Goal: Find contact information: Find contact information

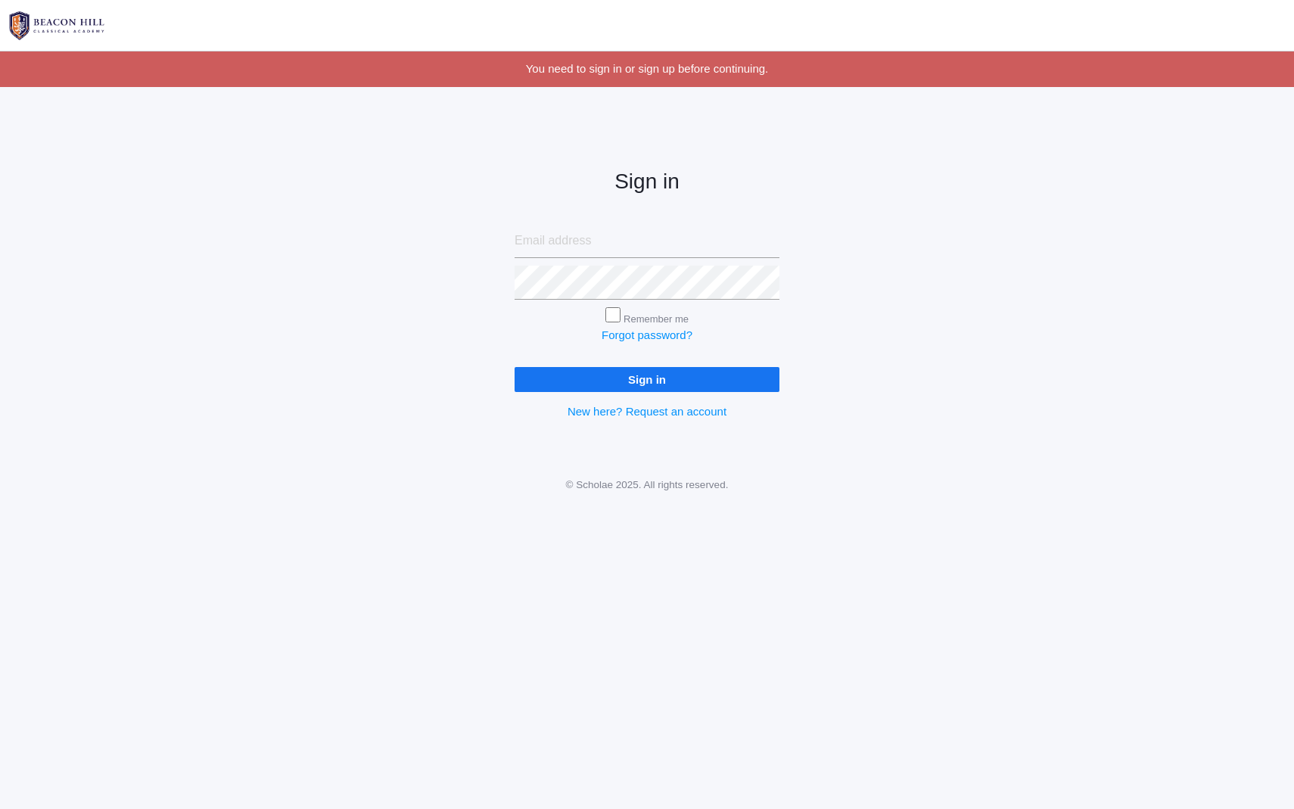
click at [649, 244] on input "email" at bounding box center [646, 241] width 265 height 34
type input "lucas@beaconhillclassical.org"
click at [661, 374] on input "Sign in" at bounding box center [646, 379] width 265 height 25
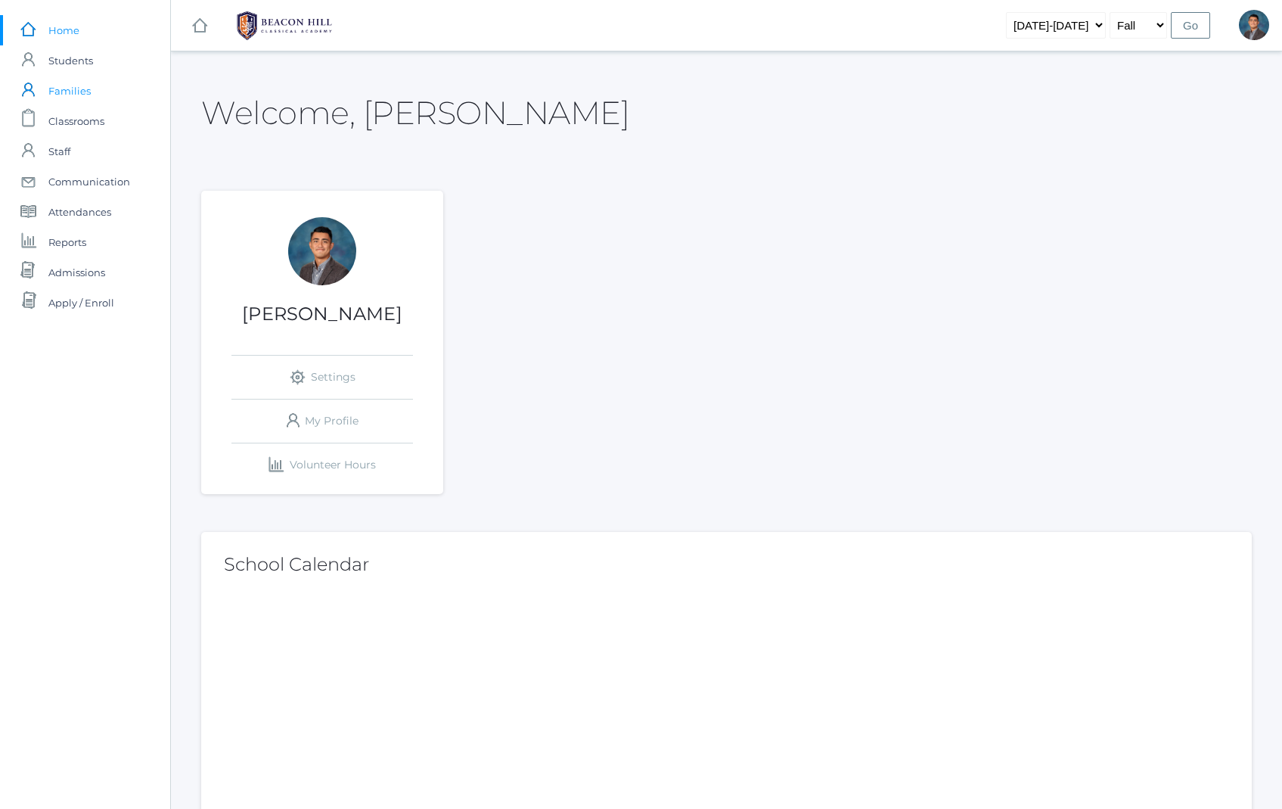
click at [68, 94] on span "Families" at bounding box center [69, 91] width 42 height 30
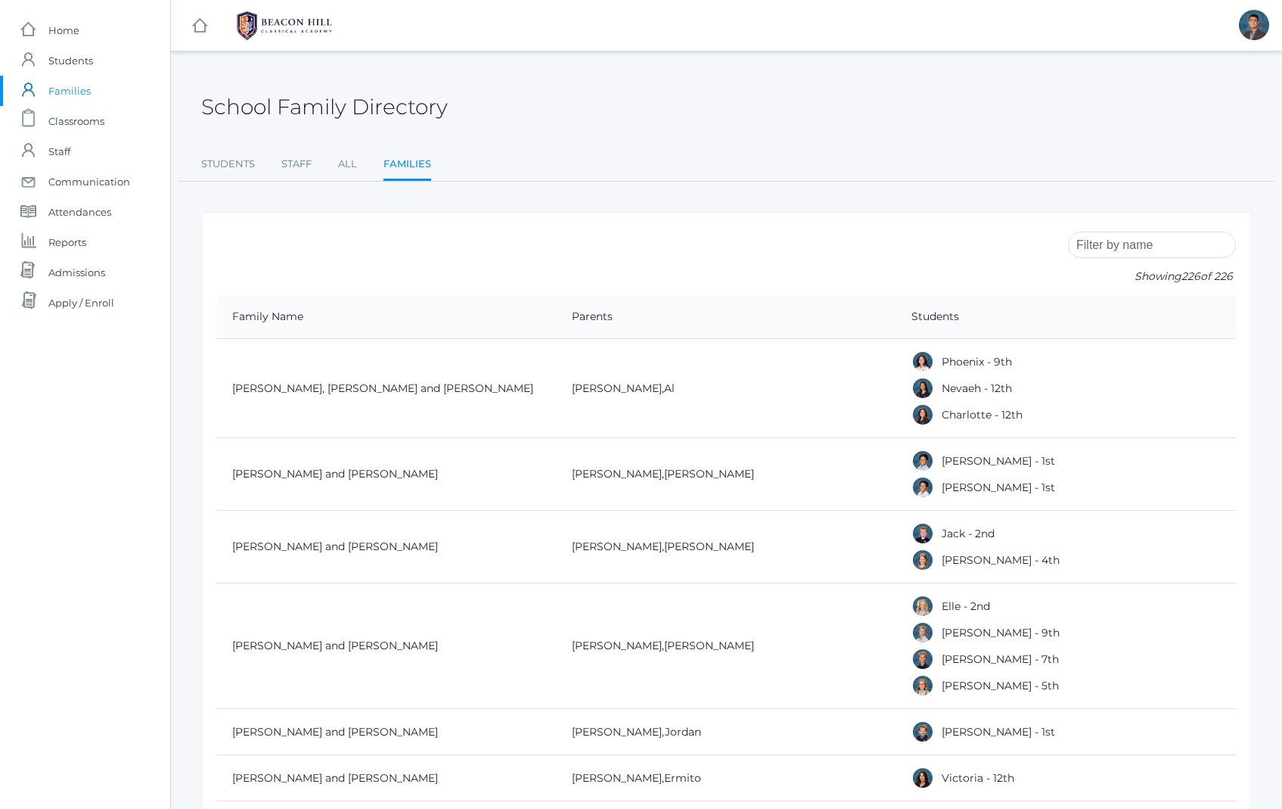
click at [1123, 240] on input "search" at bounding box center [1152, 244] width 168 height 26
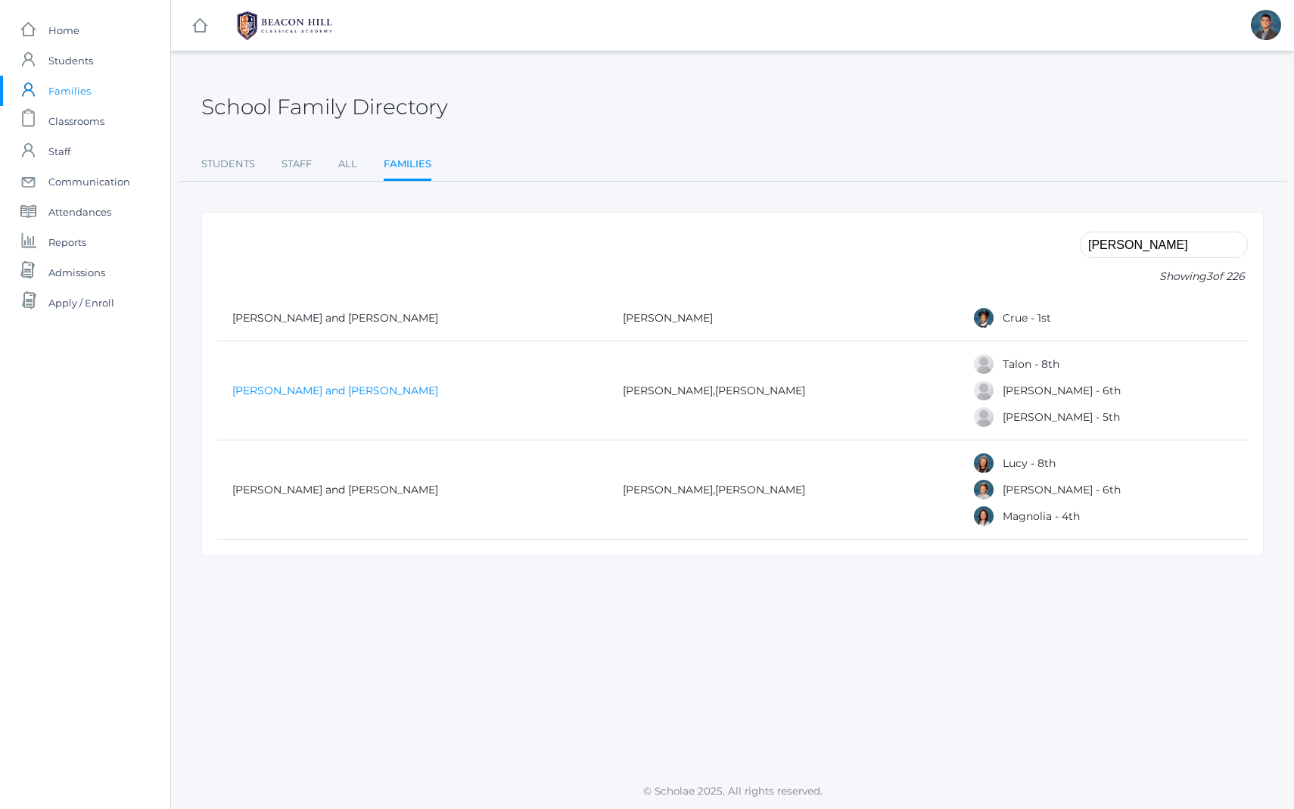
type input "[PERSON_NAME]"
click at [364, 396] on link "[PERSON_NAME] and [PERSON_NAME]" at bounding box center [335, 391] width 206 height 14
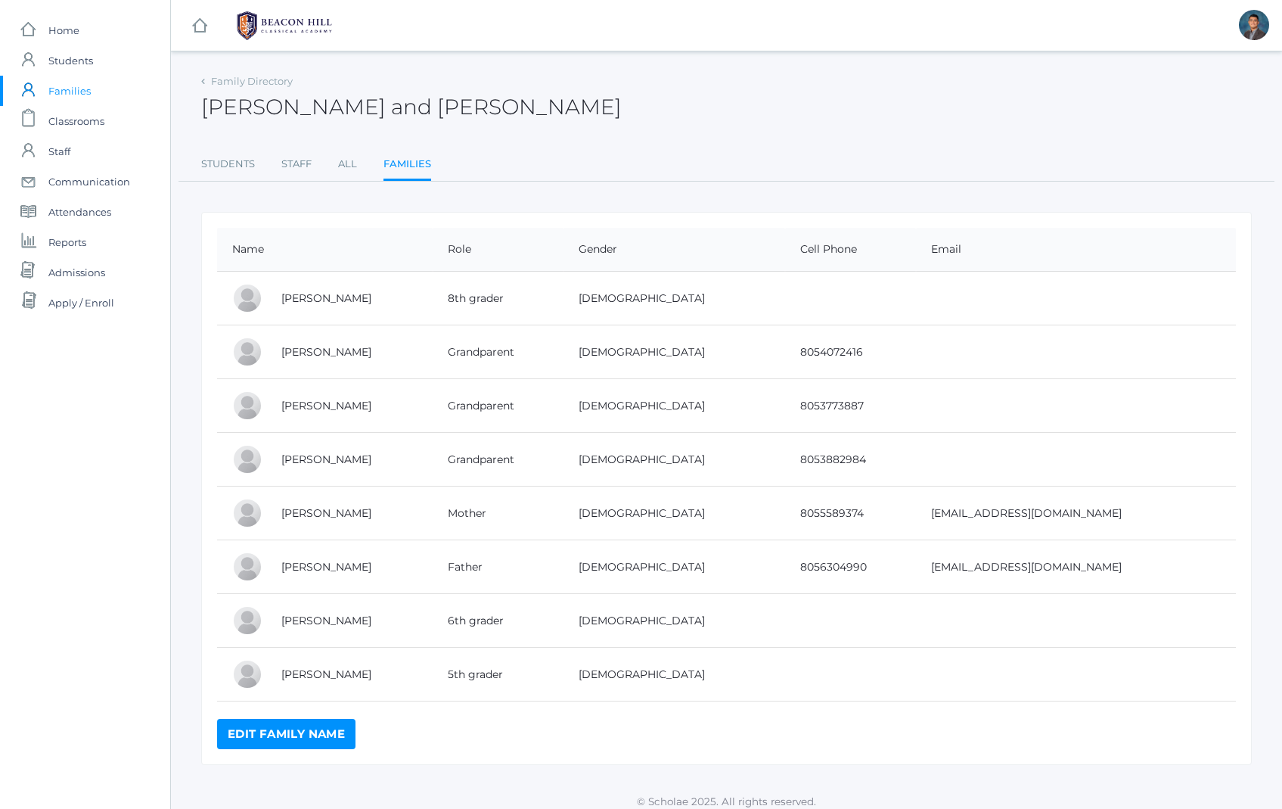
scroll to position [11, 0]
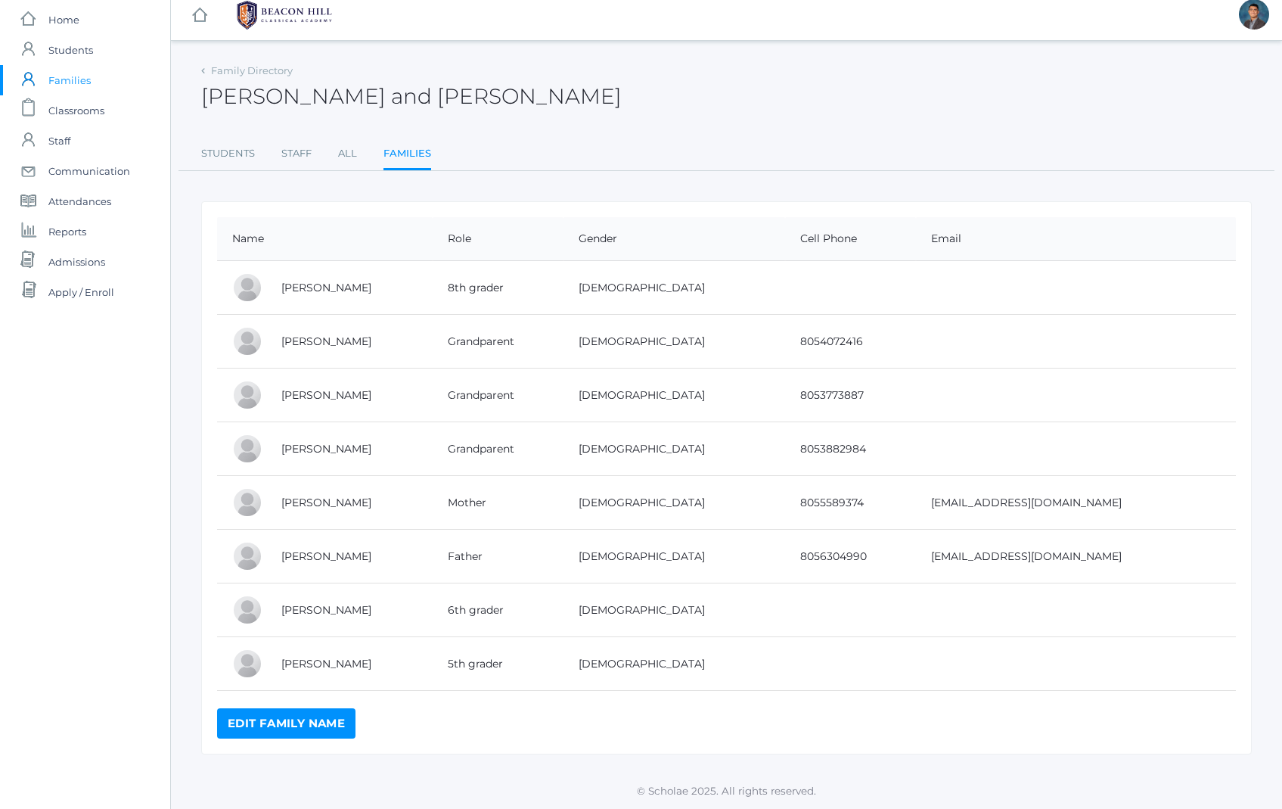
drag, startPoint x: 1154, startPoint y: 510, endPoint x: 926, endPoint y: 500, distance: 227.9
click at [928, 500] on td "[EMAIL_ADDRESS][DOMAIN_NAME]" at bounding box center [1076, 503] width 320 height 54
copy td "[EMAIL_ADDRESS][DOMAIN_NAME]"
drag, startPoint x: 1082, startPoint y: 560, endPoint x: 912, endPoint y: 556, distance: 169.5
click at [912, 556] on tr "[PERSON_NAME] Father [DEMOGRAPHIC_DATA] 8056304990 [EMAIL_ADDRESS][DOMAIN_NAME]" at bounding box center [726, 557] width 1019 height 54
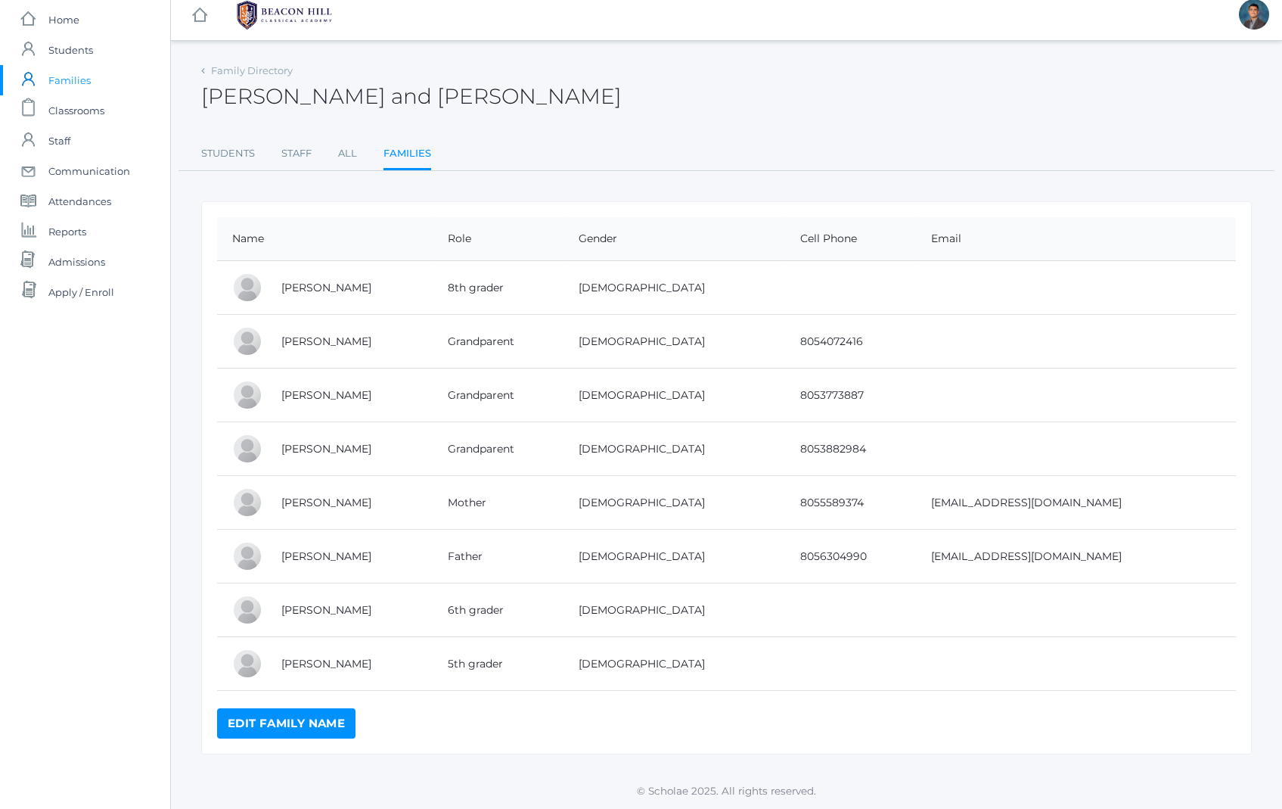
copy tr "[EMAIL_ADDRESS][DOMAIN_NAME]"
